Goal: Find specific page/section: Find specific page/section

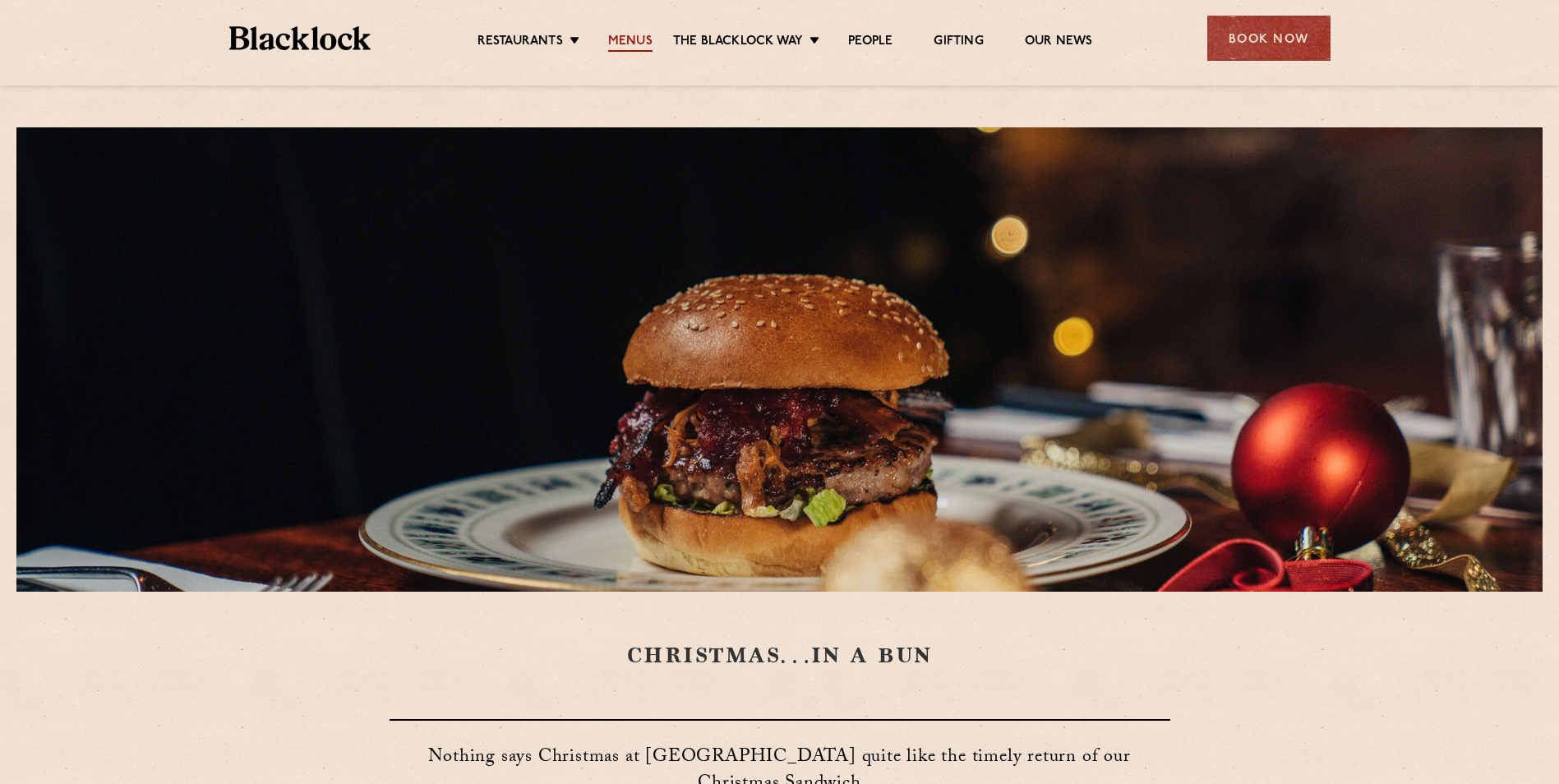
click at [616, 37] on link "Menus" at bounding box center [630, 43] width 44 height 18
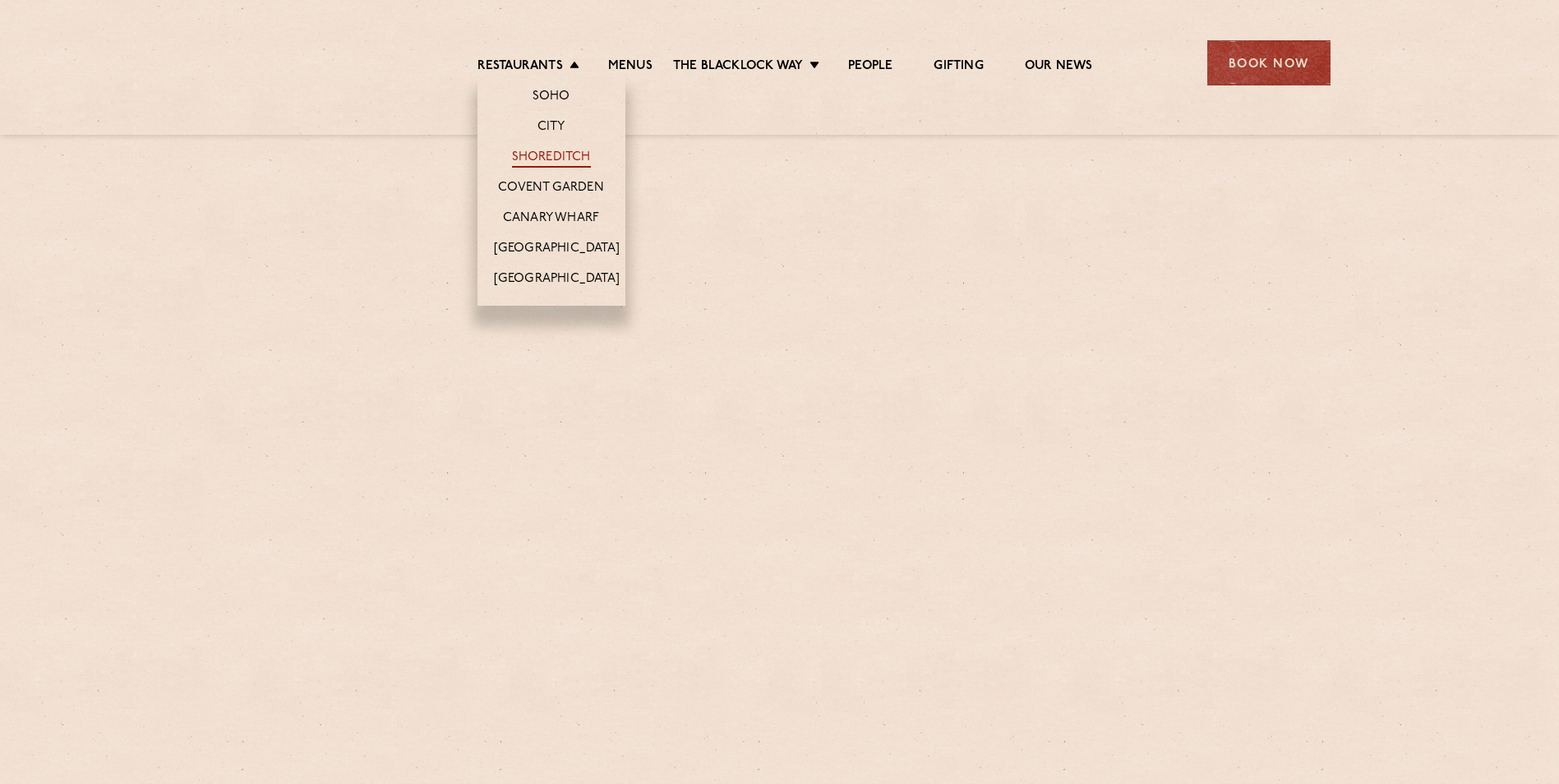
click at [560, 154] on link "Shoreditch" at bounding box center [551, 159] width 79 height 18
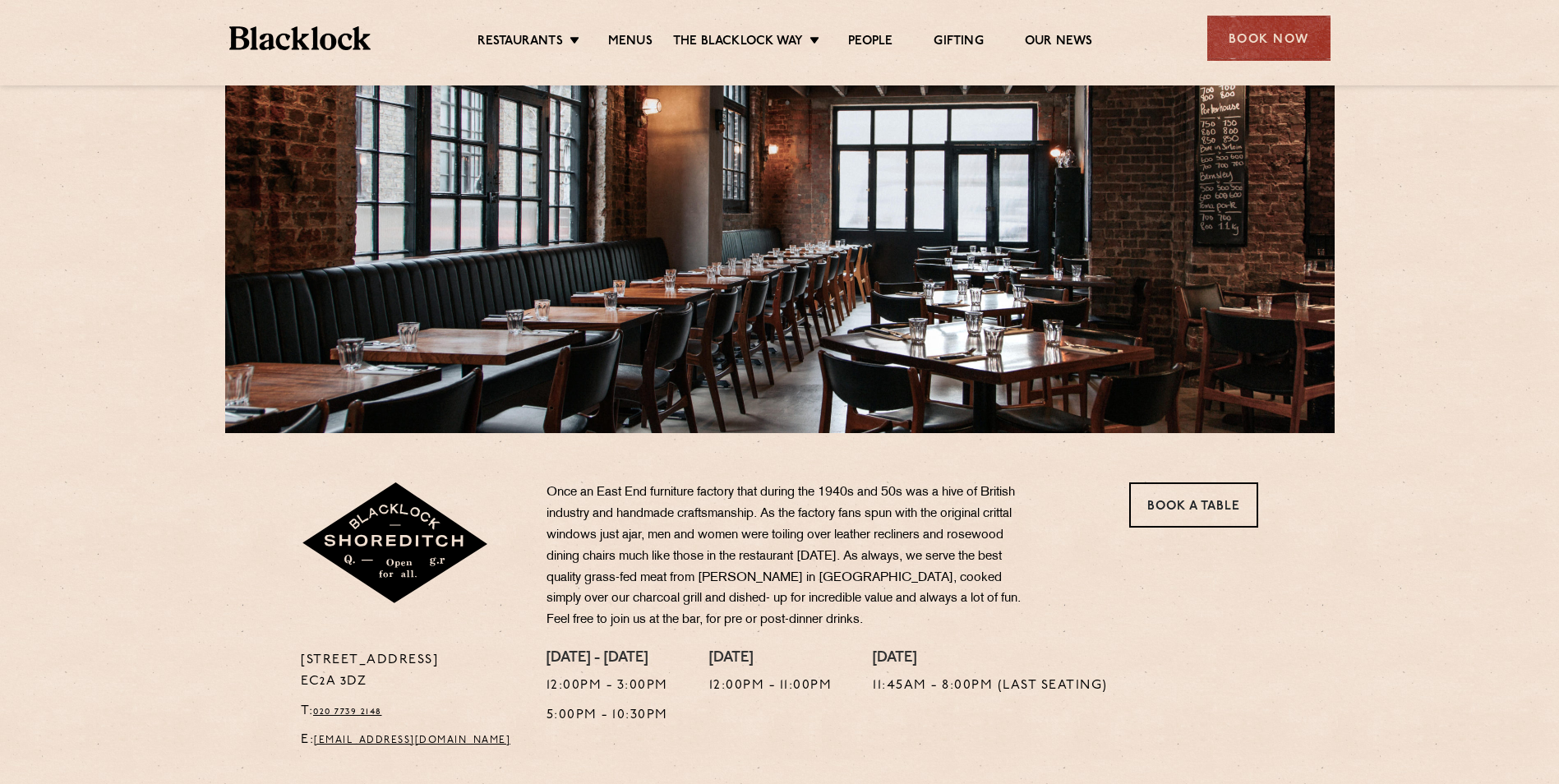
scroll to position [82, 0]
